Goal: Task Accomplishment & Management: Complete application form

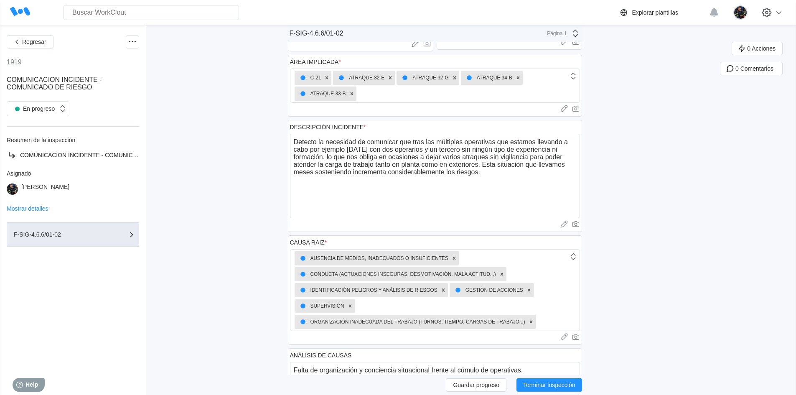
click at [525, 142] on textarea "Detecto la necesidad de comunicar que tras las múltiples operativas que estamos…" at bounding box center [435, 176] width 290 height 84
click at [409, 148] on textarea "Detecto la necesidad de comunicar que tras las múltiples operativas que vamos l…" at bounding box center [435, 176] width 290 height 84
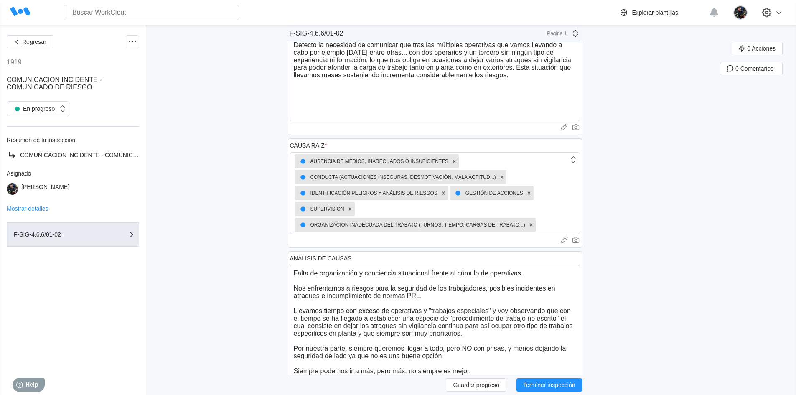
scroll to position [242, 0]
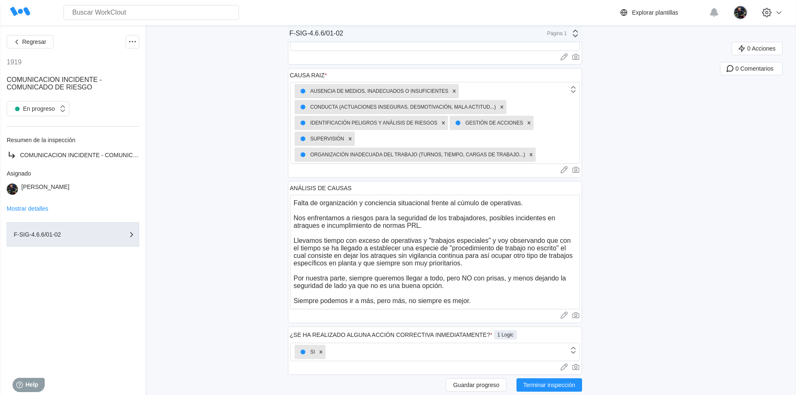
click at [287, 240] on div "Regresar 1919 COMUNICACION INCIDENTE - COMUNICADO DE RIESGO En progreso Resumen…" at bounding box center [398, 201] width 796 height 836
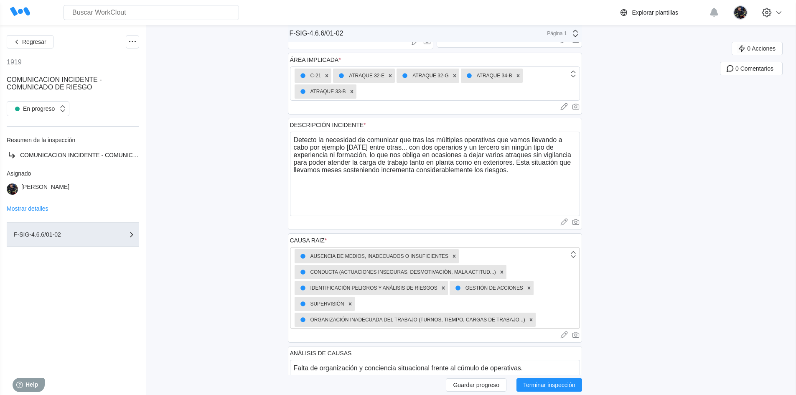
scroll to position [0, 0]
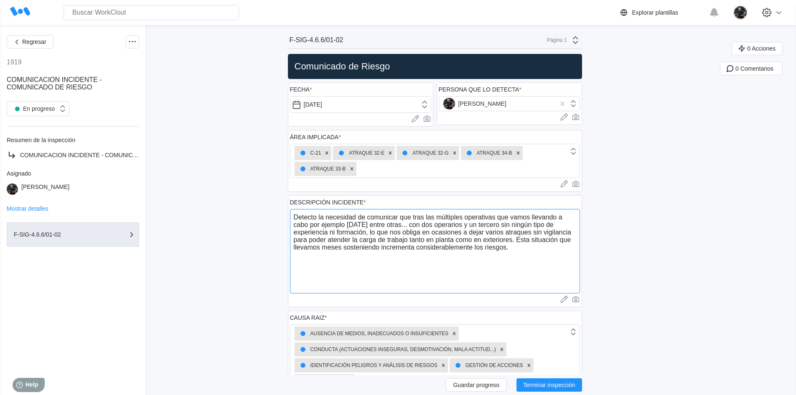
click at [441, 239] on textarea "Detecto la necesidad de comunicar que tras las múltiples operativas que vamos l…" at bounding box center [435, 251] width 290 height 84
click at [545, 240] on textarea "Detecto la necesidad de comunicar que tras las múltiples operativas que vamos l…" at bounding box center [435, 251] width 290 height 84
click at [547, 241] on textarea "Detecto la necesidad de comunicar que tras las múltiples operativas que vamos l…" at bounding box center [435, 251] width 290 height 84
click at [518, 258] on textarea "Detecto la necesidad de comunicar que tras las múltiples operativas que vamos l…" at bounding box center [435, 251] width 290 height 84
click at [408, 256] on textarea "Detecto la necesidad de comunicar que tras las múltiples operativas que vamos l…" at bounding box center [435, 251] width 290 height 84
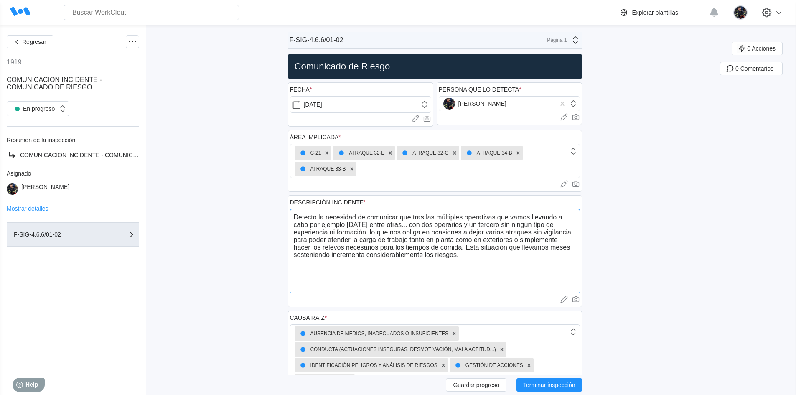
click at [408, 256] on textarea "Detecto la necesidad de comunicar que tras las múltiples operativas que vamos l…" at bounding box center [435, 251] width 290 height 84
click at [508, 247] on textarea "Detecto la necesidad de comunicar que tras las múltiples operativas que vamos l…" at bounding box center [435, 251] width 290 height 84
click at [310, 254] on textarea "Detecto la necesidad de comunicar que tras las múltiples operativas que vamos l…" at bounding box center [435, 251] width 290 height 84
click at [342, 255] on textarea "Detecto la necesidad de comunicar que tras las múltiples operativas que vamos l…" at bounding box center [435, 251] width 290 height 84
click at [452, 254] on textarea "Detecto la necesidad de comunicar que tras las múltiples operativas que vamos l…" at bounding box center [435, 251] width 290 height 84
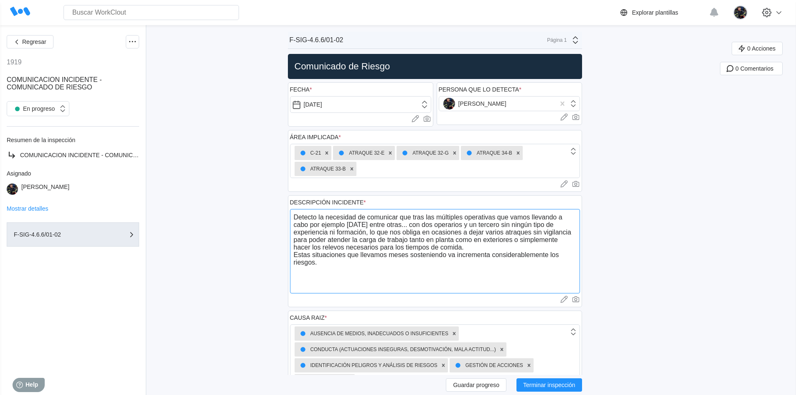
drag, startPoint x: 492, startPoint y: 254, endPoint x: 500, endPoint y: 250, distance: 9.2
click at [493, 253] on textarea "Detecto la necesidad de comunicar que tras las múltiples operativas que vamos l…" at bounding box center [435, 251] width 290 height 84
click at [471, 263] on textarea "Detecto la necesidad de comunicar que tras las múltiples operativas que vamos l…" at bounding box center [435, 251] width 290 height 84
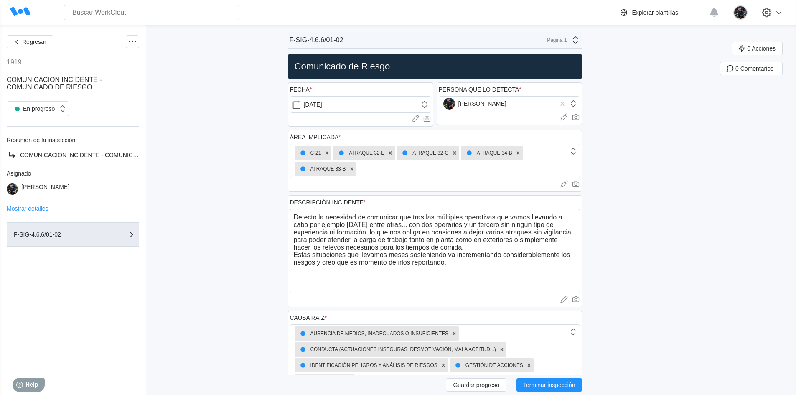
click at [350, 226] on textarea "Detecto la necesidad de comunicar que tras las múltiples operativas que vamos l…" at bounding box center [435, 251] width 290 height 84
click at [372, 226] on textarea "Detecto la necesidad de comunicar que tras las múltiples operativas que vamos l…" at bounding box center [435, 251] width 290 height 84
click at [413, 234] on textarea "Detecto la necesidad de comunicar que tras las múltiples operativas que vamos l…" at bounding box center [435, 251] width 290 height 84
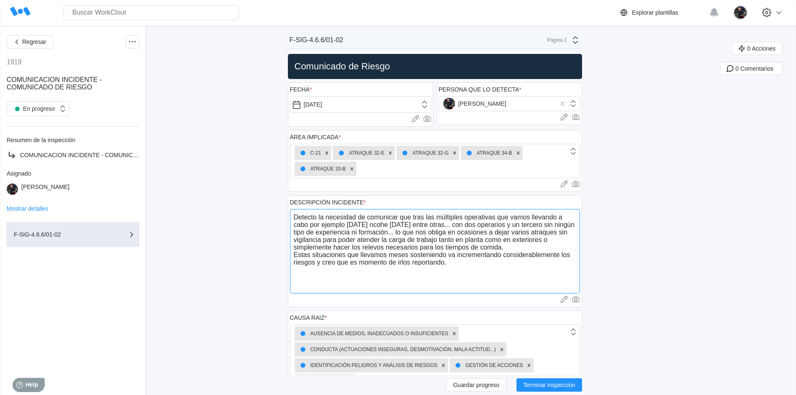
click at [375, 246] on textarea "Detecto la necesidad de comunicar que tras las múltiples operativas que vamos l…" at bounding box center [435, 251] width 290 height 84
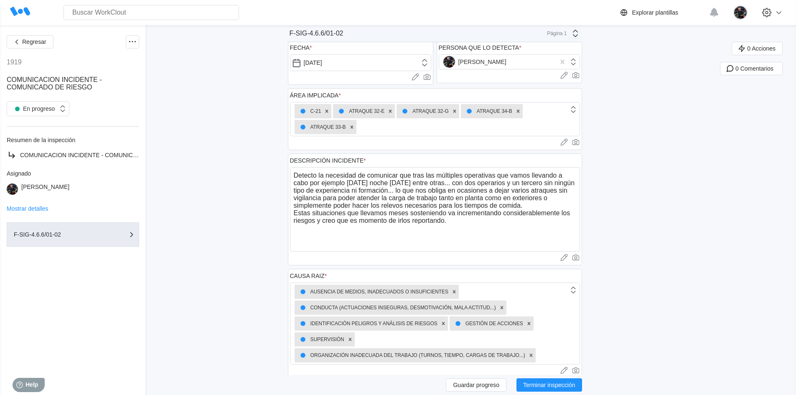
click at [620, 194] on div "Regresar 1919 COMUNICACION INCIDENTE - COMUNICADO DE RIESGO En progreso Resumen…" at bounding box center [398, 401] width 796 height 836
click at [194, 177] on div "Regresar 1919 COMUNICACION INCIDENTE - COMUNICADO DE RIESGO En progreso Resumen…" at bounding box center [398, 401] width 796 height 836
click at [567, 207] on textarea "Detecto la necesidad de comunicar que tras las múltiples operativas que vamos l…" at bounding box center [435, 209] width 290 height 84
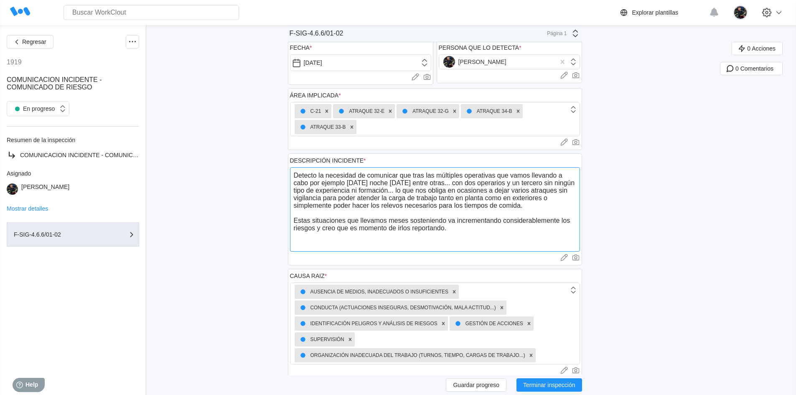
type textarea "Detecto la necesidad de comunicar que tras las múltiples operativas que vamos l…"
click at [256, 173] on div "Regresar 1919 COMUNICACION INCIDENTE - COMUNICADO DE RIESGO En progreso Resumen…" at bounding box center [398, 401] width 796 height 836
click at [457, 232] on textarea "Detecto la necesidad de comunicar que tras las múltiples operativas que vamos l…" at bounding box center [435, 209] width 290 height 84
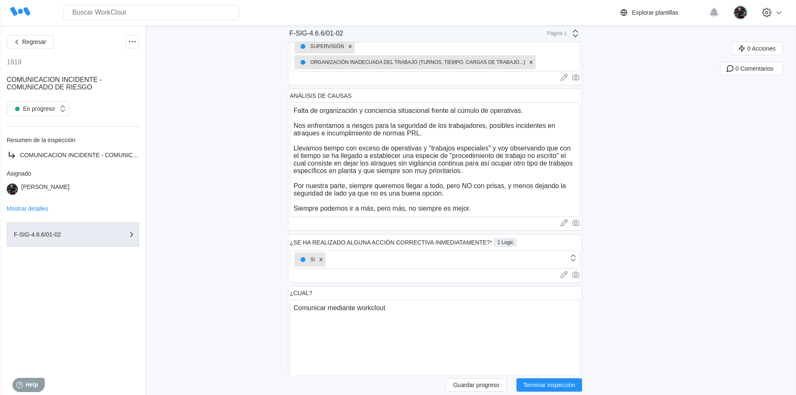
scroll to position [334, 0]
click at [533, 113] on textarea "Falta de organización y conciencia situacional frente al cúmulo de operativas. …" at bounding box center [435, 160] width 290 height 115
click at [526, 112] on textarea "Falta de organización y conciencia situacional frente al cúmulo de operativas. …" at bounding box center [435, 160] width 290 height 115
click at [377, 194] on textarea "Falta de organización y conciencia situacional frente al cúmulo de operativas. …" at bounding box center [435, 160] width 290 height 115
click at [292, 165] on div "ANÁLISIS DE CAUSAS Falta de organización y conciencia situacional frente al cúm…" at bounding box center [435, 160] width 294 height 142
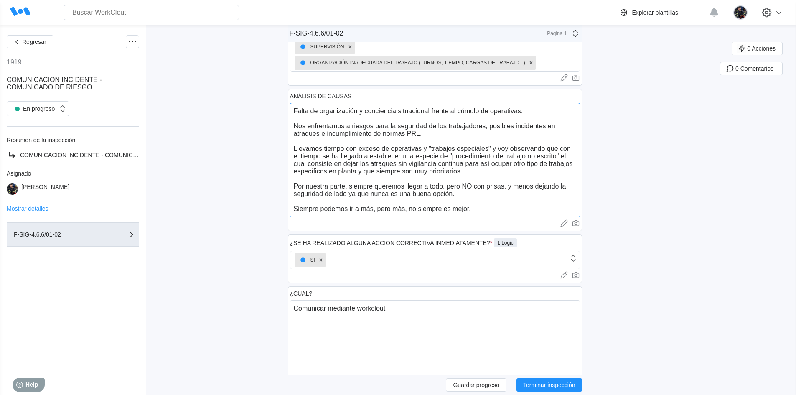
click at [349, 194] on textarea "Falta de organización y conciencia situacional frente al cúmulo de operativas. …" at bounding box center [435, 160] width 290 height 115
click at [384, 181] on textarea "Falta de organización y conciencia situacional frente al cúmulo de operativas. …" at bounding box center [435, 160] width 290 height 115
click at [393, 194] on textarea "Falta de organización y conciencia situacional frente al cúmulo de operativas. …" at bounding box center [435, 160] width 290 height 115
click at [477, 196] on textarea "Falta de organización y conciencia situacional frente al cúmulo de operativas. …" at bounding box center [435, 160] width 290 height 115
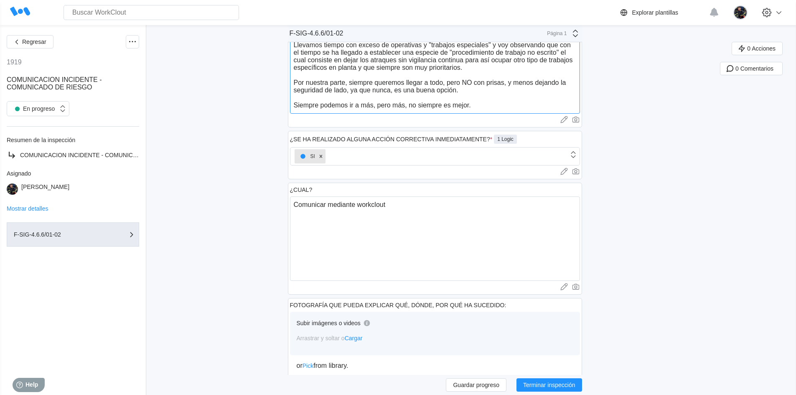
scroll to position [460, 0]
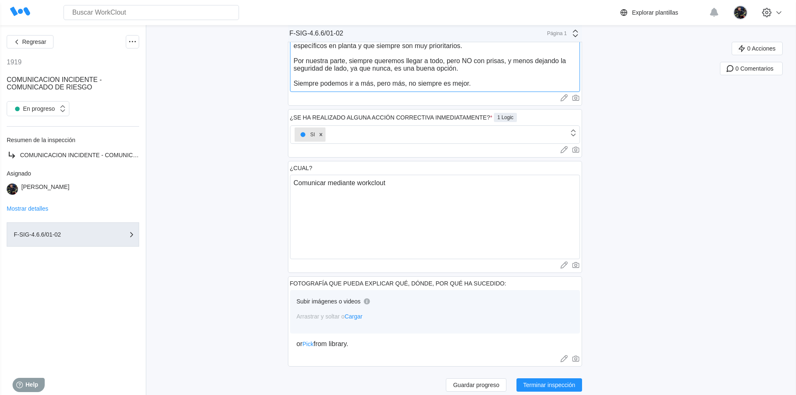
type textarea "Falta de organización y conciencia situacional frente al cúmulo de operativas. …"
click at [423, 188] on textarea "Comunicar mediante workclout" at bounding box center [435, 217] width 290 height 84
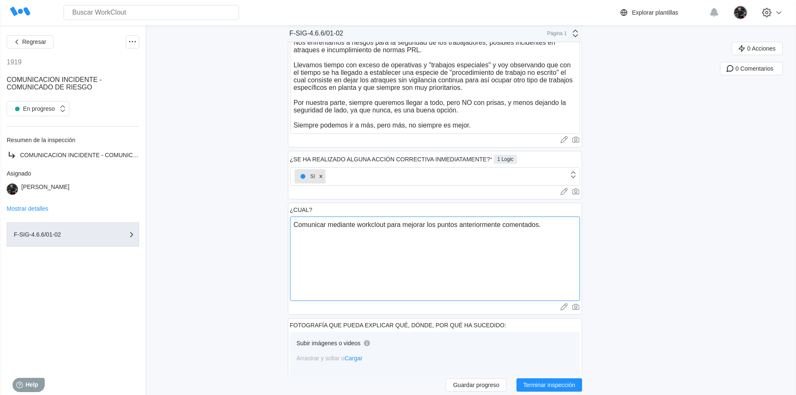
drag, startPoint x: 365, startPoint y: 224, endPoint x: 360, endPoint y: 224, distance: 4.6
click at [360, 224] on textarea "Comunicar mediante workclout para mejorar los puntos anteriormente comentados." at bounding box center [435, 259] width 290 height 84
drag, startPoint x: 360, startPoint y: 224, endPoint x: 365, endPoint y: 225, distance: 5.3
click at [365, 225] on textarea "Comunicar mediante workclout para mejorar los puntos anteriormente comentados." at bounding box center [435, 259] width 290 height 84
click at [367, 225] on textarea "Comunicar mediante workclout para mejorar los puntos anteriormente comentados." at bounding box center [435, 259] width 290 height 84
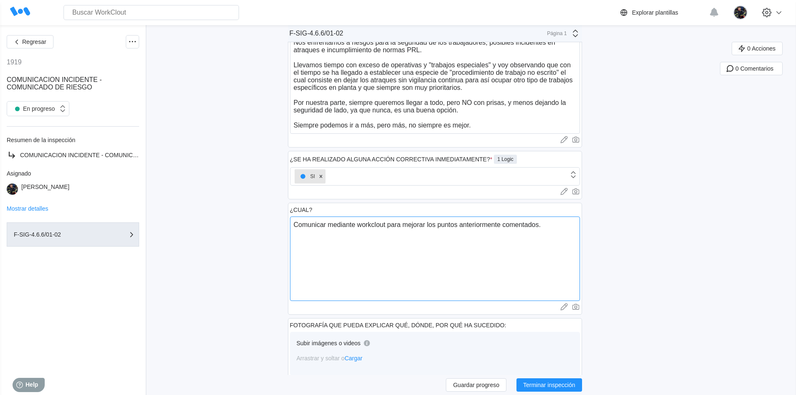
click at [367, 225] on textarea "Comunicar mediante workclout para mejorar los puntos anteriormente comentados." at bounding box center [435, 259] width 290 height 84
click at [378, 224] on textarea "Comunicar mediante Workclout para mejorar los puntos anteriormente comentados." at bounding box center [435, 259] width 290 height 84
click at [388, 234] on textarea "Comunicar mediante WorkClout para mejorar los puntos anteriormente comentados." at bounding box center [435, 259] width 290 height 84
click at [214, 220] on div "Regresar 1919 COMUNICACION INCIDENTE - COMUNICADO DE RIESGO En progreso Resumen…" at bounding box center [398, 25] width 796 height 836
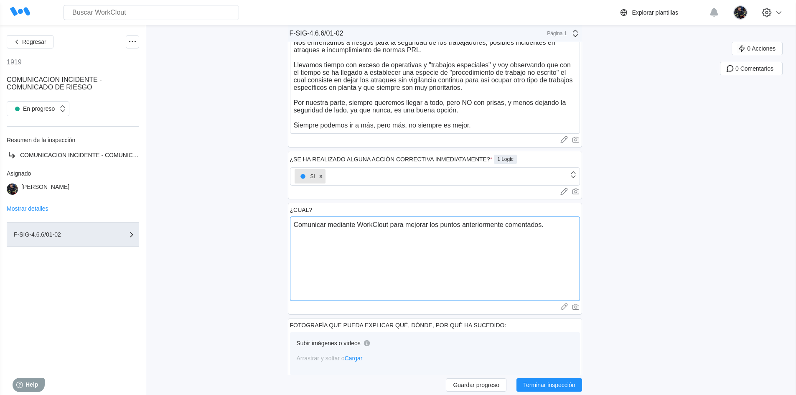
click at [422, 226] on textarea "Comunicar mediante WorkClout para mejorar los puntos anteriormente comentados." at bounding box center [435, 259] width 290 height 84
click at [287, 207] on div "Regresar 1919 COMUNICACION INCIDENTE - COMUNICADO DE RIESGO En progreso Resumen…" at bounding box center [398, 25] width 796 height 836
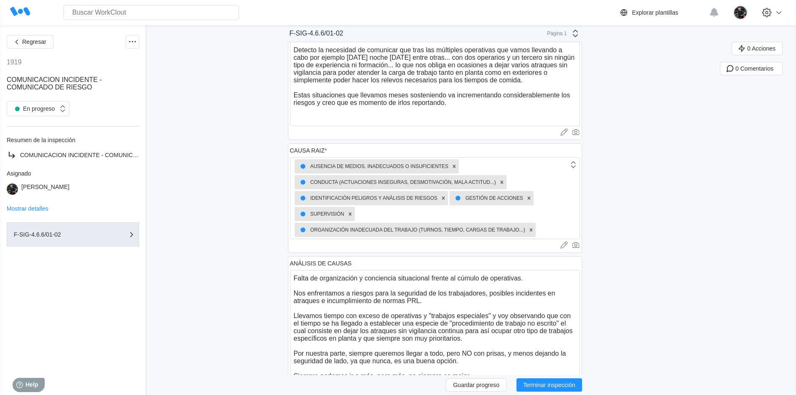
scroll to position [376, 0]
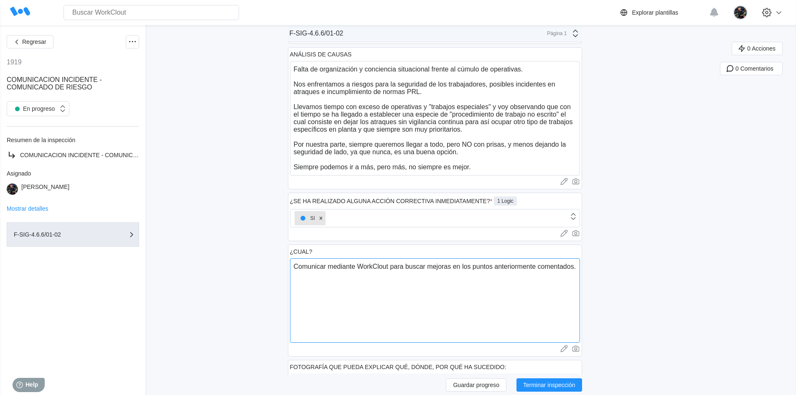
click at [302, 270] on textarea "Comunicar mediante WorkClout para buscar mejoras en los puntos anteriormente co…" at bounding box center [435, 300] width 290 height 84
click at [481, 266] on textarea "Pese al largo tiempo de esta situación y no tener tiempo para comunicar mediant…" at bounding box center [435, 300] width 290 height 84
drag, startPoint x: 478, startPoint y: 268, endPoint x: 465, endPoint y: 268, distance: 12.5
click at [465, 268] on textarea "Pese al largo tiempo de esta situación y no tener tiempo para comunicar mediant…" at bounding box center [435, 300] width 290 height 84
click at [528, 266] on textarea "Pese al largo tiempo de esta situación y no tener tiempo para exponerlo hago co…" at bounding box center [435, 300] width 290 height 84
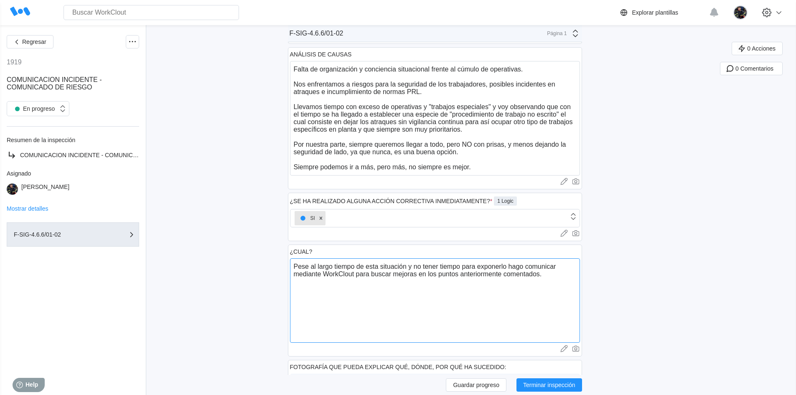
click at [518, 268] on textarea "Pese al largo tiempo de esta situación y no tener tiempo para exponerlo hago co…" at bounding box center [435, 300] width 290 height 84
click at [564, 266] on textarea "Pese al largo tiempo de esta situación y no tener tiempo para exponerlo realizo…" at bounding box center [435, 300] width 290 height 84
click at [310, 277] on textarea "Pese al largo tiempo de esta situación y no tener tiempo para exponerlo realizo…" at bounding box center [435, 300] width 290 height 84
click at [566, 268] on textarea "Pese al largo tiempo de esta situación y no tener tiempo para exponerlo realizo…" at bounding box center [435, 300] width 290 height 84
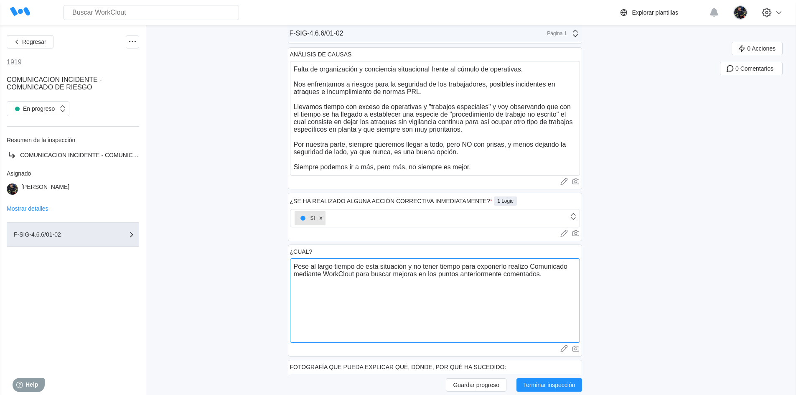
click at [574, 266] on textarea "Pese al largo tiempo de esta situación y no tener tiempo para exponerlo realizo…" at bounding box center [435, 300] width 290 height 84
click at [429, 268] on textarea "Pese al largo tiempo de esta situación y no tener tiempo para exponerlo realizo…" at bounding box center [435, 300] width 290 height 84
click at [475, 294] on textarea "Pese al largo tiempo de esta situación y no tener tiempo para exponerlo realizo…" at bounding box center [435, 300] width 290 height 84
type textarea "Pese al largo tiempo de esta situación y no tener tiempo para exponerlo realizo…"
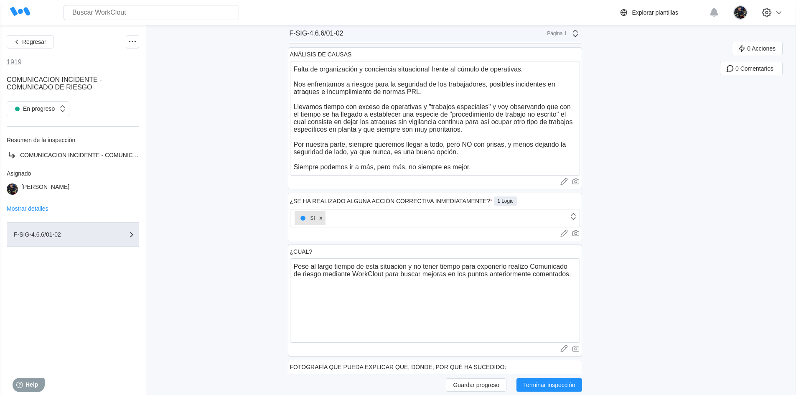
click at [216, 261] on div "Regresar 1919 COMUNICACION INCIDENTE - COMUNICADO DE RIESGO En progreso Resumen…" at bounding box center [398, 67] width 796 height 836
click at [254, 274] on div "Regresar 1919 COMUNICACION INCIDENTE - COMUNICADO DE RIESGO En progreso Resumen…" at bounding box center [398, 67] width 796 height 836
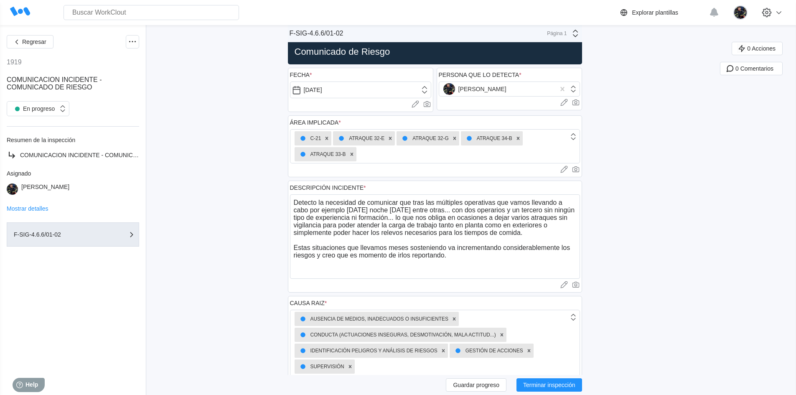
scroll to position [0, 0]
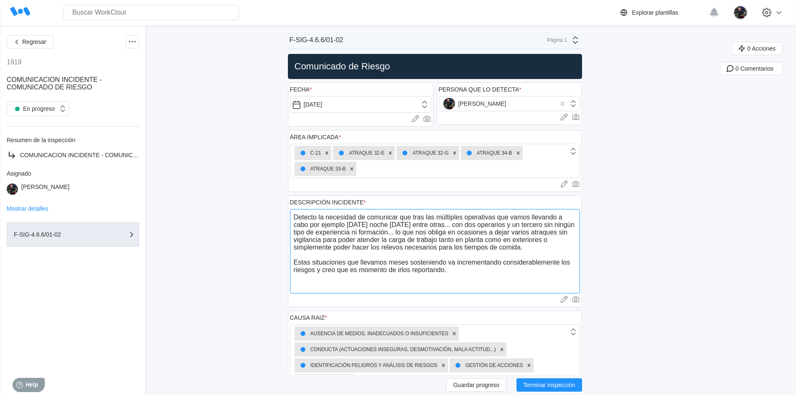
click at [457, 225] on textarea "Detecto la necesidad de comunicar que tras las múltiples operativas que vamos l…" at bounding box center [435, 251] width 290 height 84
click at [460, 225] on textarea "Detecto la necesidad de comunicar que tras las múltiples operativas que vamos l…" at bounding box center [435, 251] width 290 height 84
click at [498, 236] on textarea "Detecto la necesidad de comunicar que tras las múltiples operativas que vamos l…" at bounding box center [435, 251] width 290 height 84
click at [531, 230] on textarea "Detecto la necesidad de comunicar que tras las múltiples operativas que vamos l…" at bounding box center [435, 251] width 290 height 84
click at [343, 237] on textarea "Detecto la necesidad de comunicar que tras las múltiples operativas que vamos l…" at bounding box center [435, 251] width 290 height 84
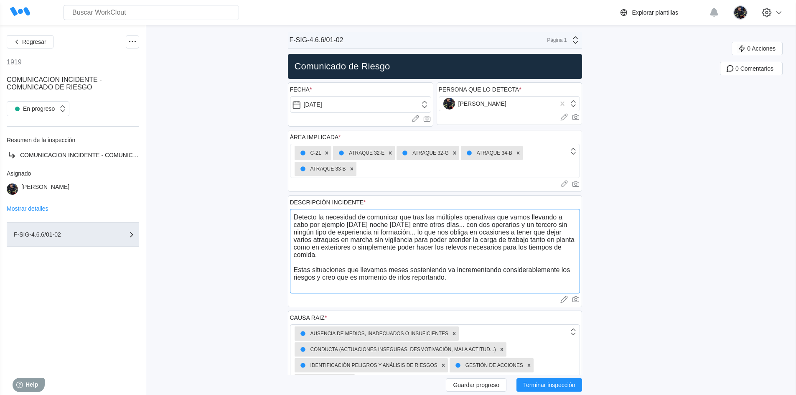
click at [344, 238] on textarea "Detecto la necesidad de comunicar que tras las múltiples operativas que vamos l…" at bounding box center [435, 251] width 290 height 84
click at [363, 258] on textarea "Detecto la necesidad de comunicar que tras las múltiples operativas que vamos l…" at bounding box center [435, 251] width 290 height 84
click at [361, 263] on textarea "Detecto la necesidad de comunicar que tras las múltiples operativas que vamos l…" at bounding box center [435, 251] width 290 height 84
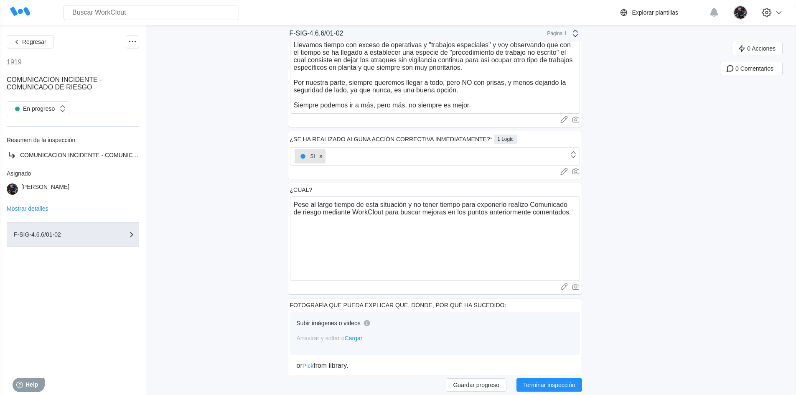
scroll to position [467, 0]
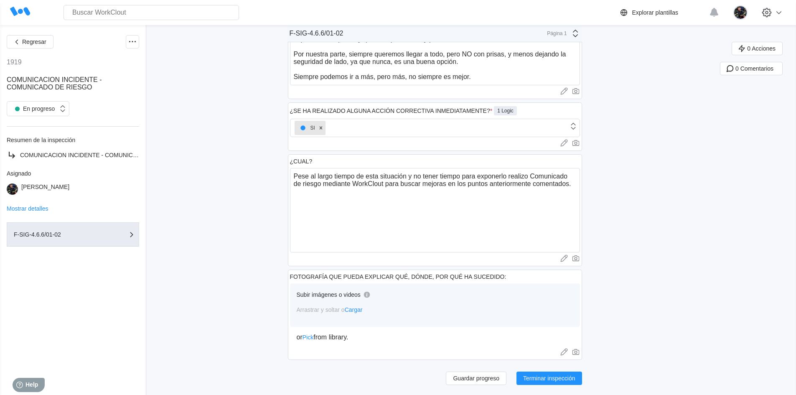
type textarea "Detecto la necesidad de comunicar que tras las múltiples operativas que vamos l…"
click at [509, 178] on textarea "Pese al largo tiempo de esta situación y no tener tiempo para exponerlo realizo…" at bounding box center [435, 210] width 290 height 84
click at [506, 203] on textarea "Pese al largo tiempo de esta situación y no tener tiempo para exponerlo, realiz…" at bounding box center [435, 210] width 290 height 84
click at [511, 177] on textarea "Pese al largo tiempo de esta situación y no tener tiempo para exponerlo, realiz…" at bounding box center [435, 210] width 290 height 84
type textarea "Pese al largo tiempo de esta situación y no tener tiempo para exponerlo realizo…"
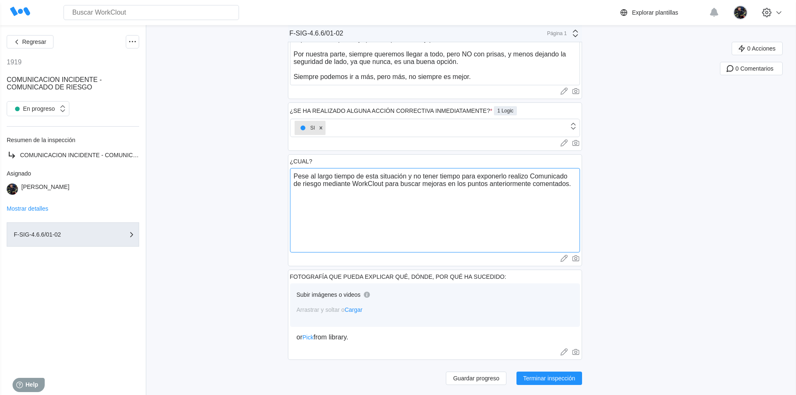
click at [504, 198] on textarea "Pese al largo tiempo de esta situación y no tener tiempo para exponerlo realizo…" at bounding box center [435, 210] width 290 height 84
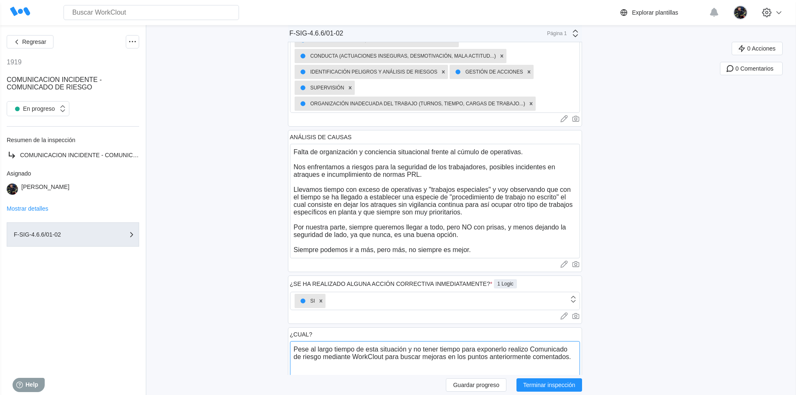
scroll to position [174, 0]
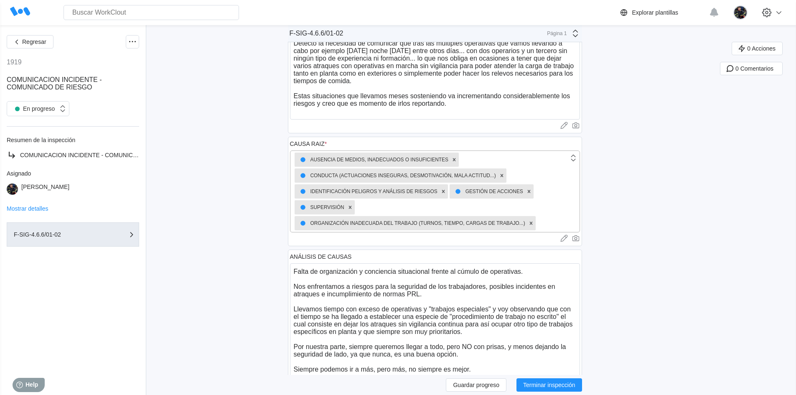
click at [549, 214] on div "AUSENCIA DE MEDIOS, INADECUADOS O INSUFICIENTES CONDUCTA (ACTUACIONES INSEGURAS…" at bounding box center [430, 191] width 278 height 81
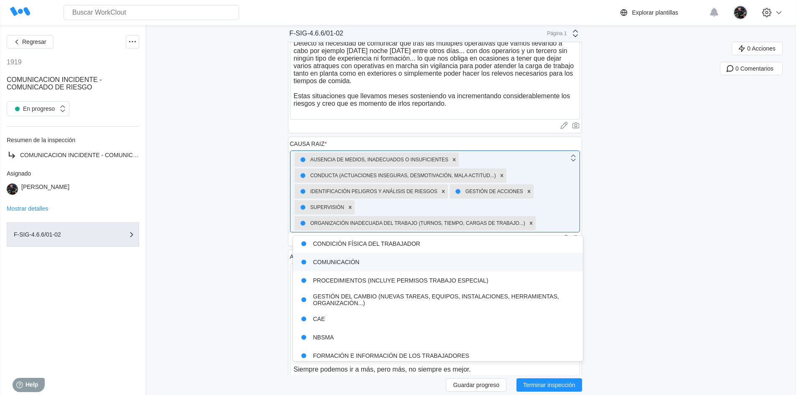
scroll to position [125, 0]
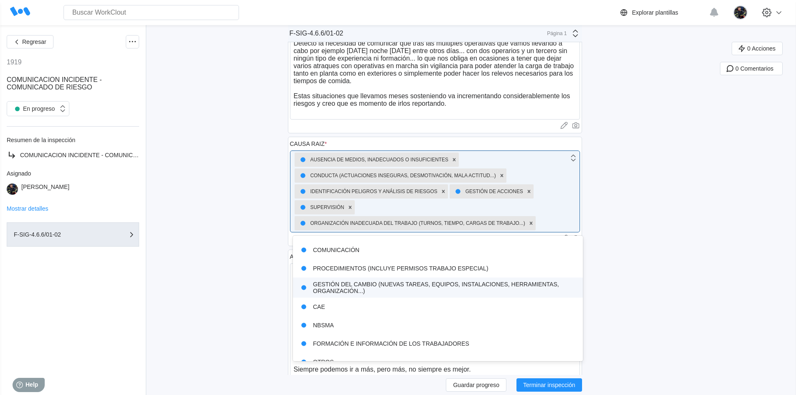
click at [457, 290] on div "GESTIÓN DEL CAMBIO (NUEVAS TAREAS, EQUIPOS, INSTALACIONES, HERRAMIENTAS, ORGANI…" at bounding box center [438, 287] width 280 height 13
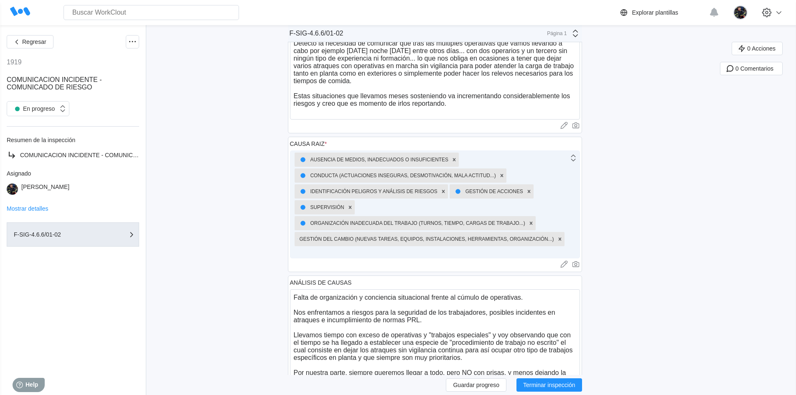
click at [486, 254] on div "AUSENCIA DE MEDIOS, INADECUADOS O INSUFICIENTES CONDUCTA (ACTUACIONES INSEGURAS…" at bounding box center [430, 204] width 278 height 107
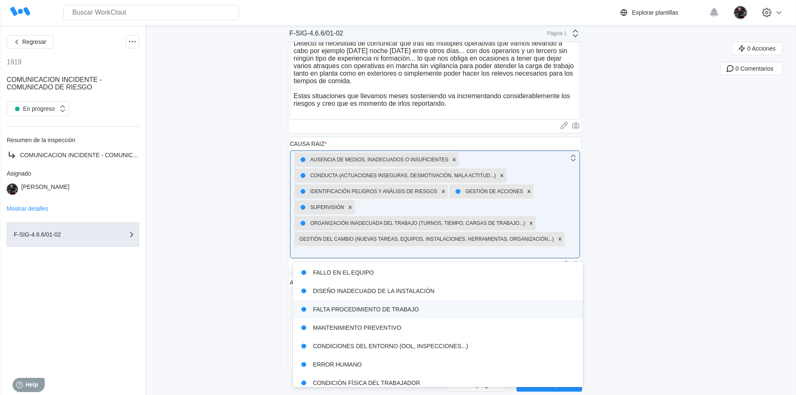
scroll to position [117, 0]
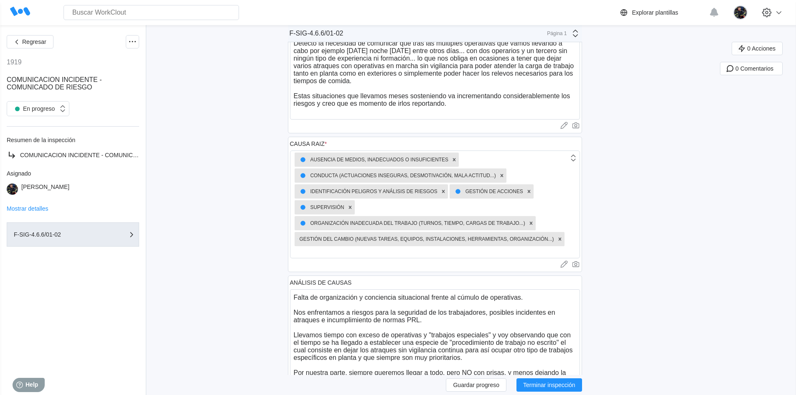
click at [646, 275] on div "Regresar 1919 COMUNICACION INCIDENTE - COMUNICADO DE RIESGO En progreso Resumen…" at bounding box center [398, 282] width 796 height 862
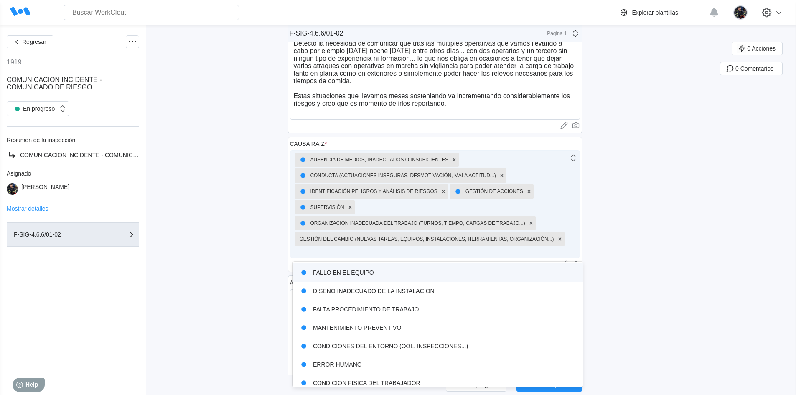
click at [367, 255] on div "AUSENCIA DE MEDIOS, INADECUADOS O INSUFICIENTES CONDUCTA (ACTUACIONES INSEGURAS…" at bounding box center [430, 204] width 278 height 107
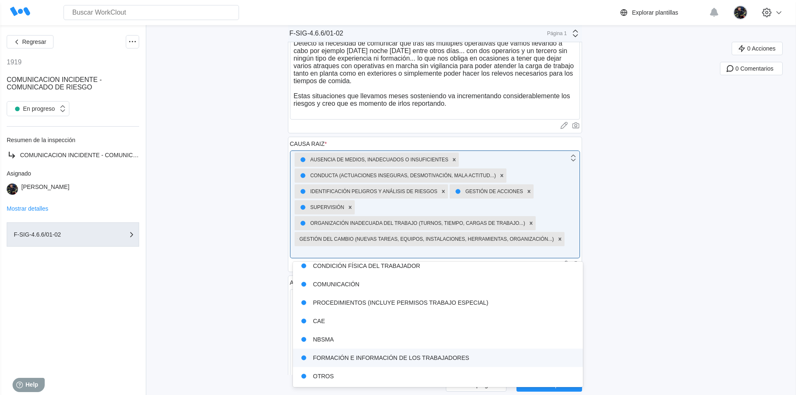
click at [440, 359] on div "FORMACIÓN E INFORMACIÓN DE LOS TRABAJADORES" at bounding box center [438, 358] width 280 height 12
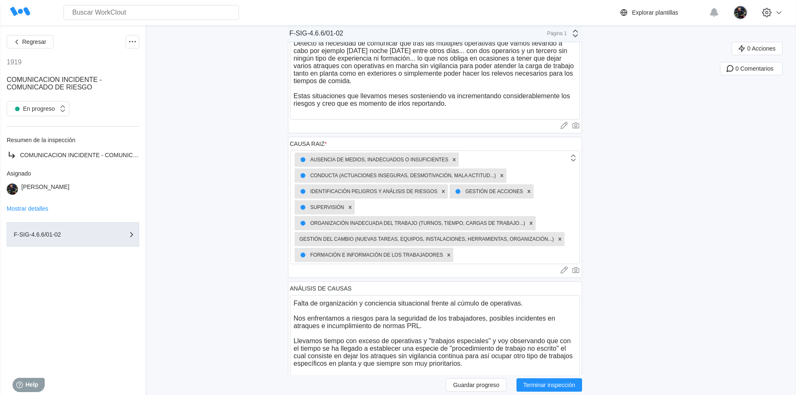
click at [226, 221] on div "Regresar 1919 COMUNICACION INCIDENTE - COMUNICADO DE RIESGO En progreso Resumen…" at bounding box center [398, 285] width 796 height 868
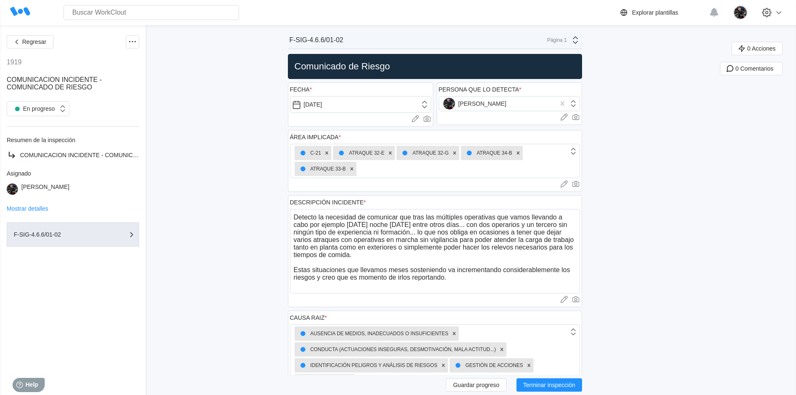
scroll to position [376, 0]
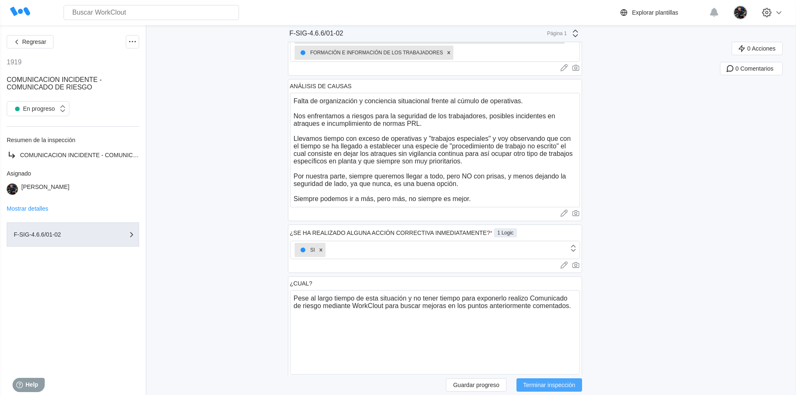
click at [568, 382] on span "Terminar inspección" at bounding box center [549, 385] width 52 height 6
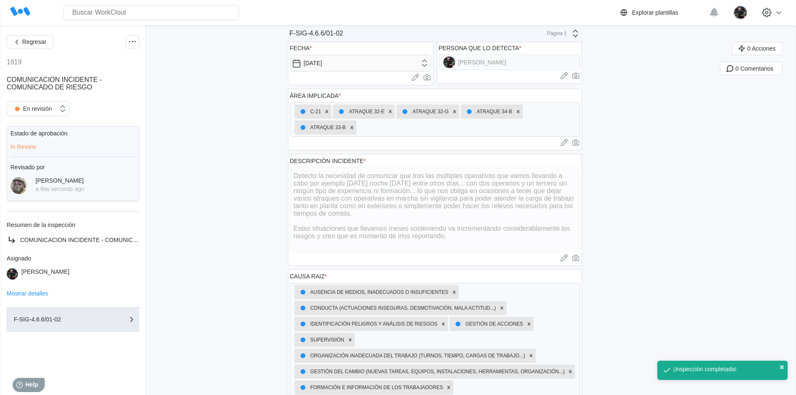
scroll to position [2, 0]
